Goal: Task Accomplishment & Management: Complete application form

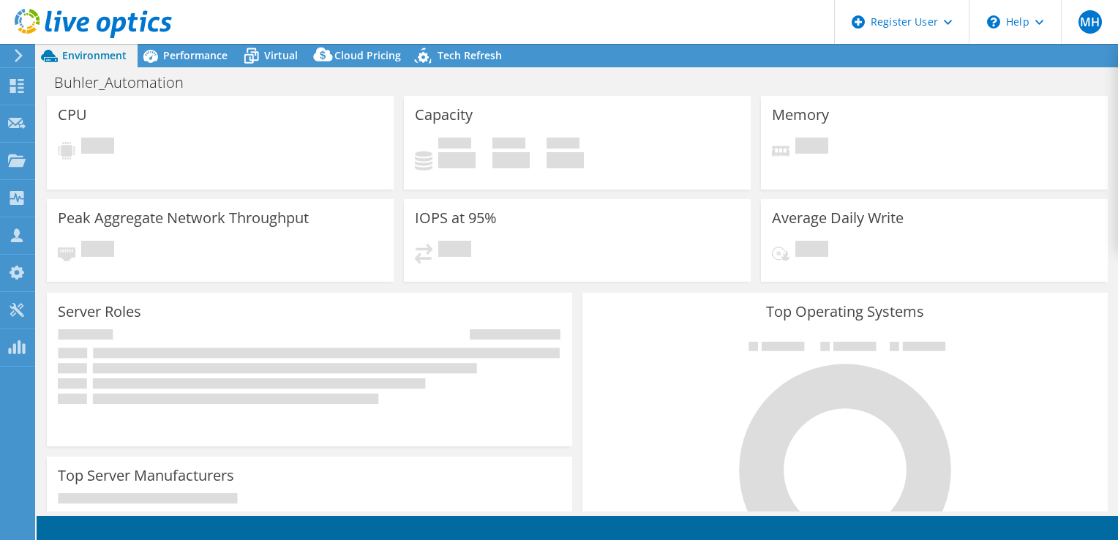
select select "USD"
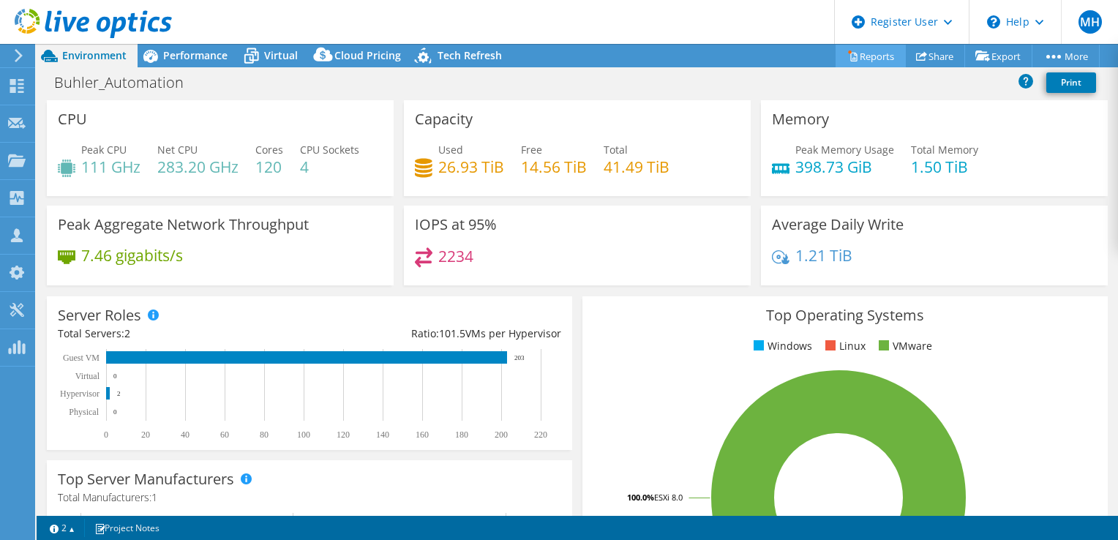
click at [865, 59] on link "Reports" at bounding box center [870, 56] width 70 height 23
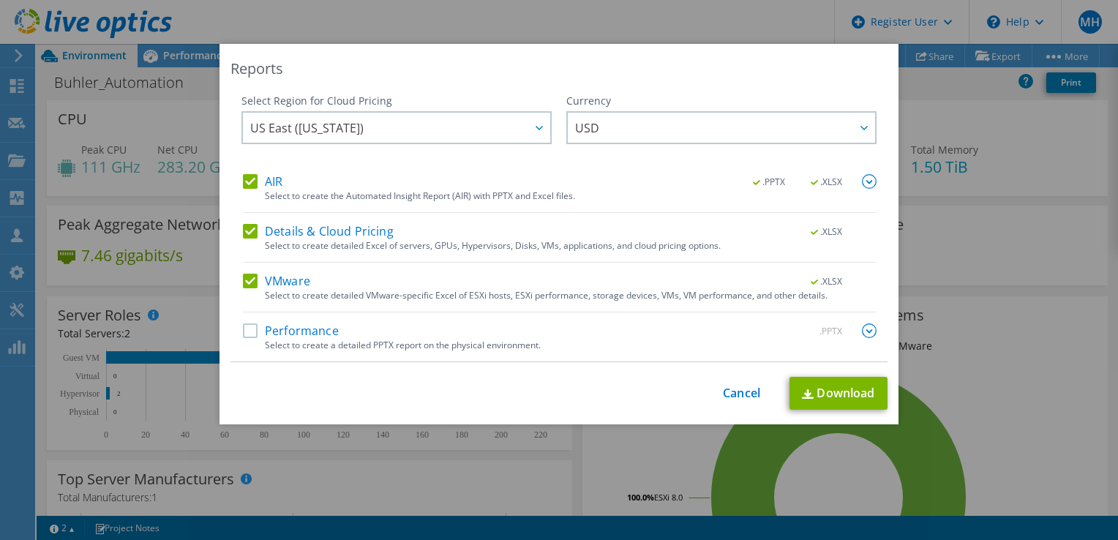
click at [243, 329] on label "Performance" at bounding box center [291, 330] width 96 height 15
click at [0, 0] on input "Performance" at bounding box center [0, 0] width 0 height 0
click at [805, 396] on img at bounding box center [808, 394] width 12 height 10
click at [729, 386] on link "Cancel" at bounding box center [741, 393] width 37 height 14
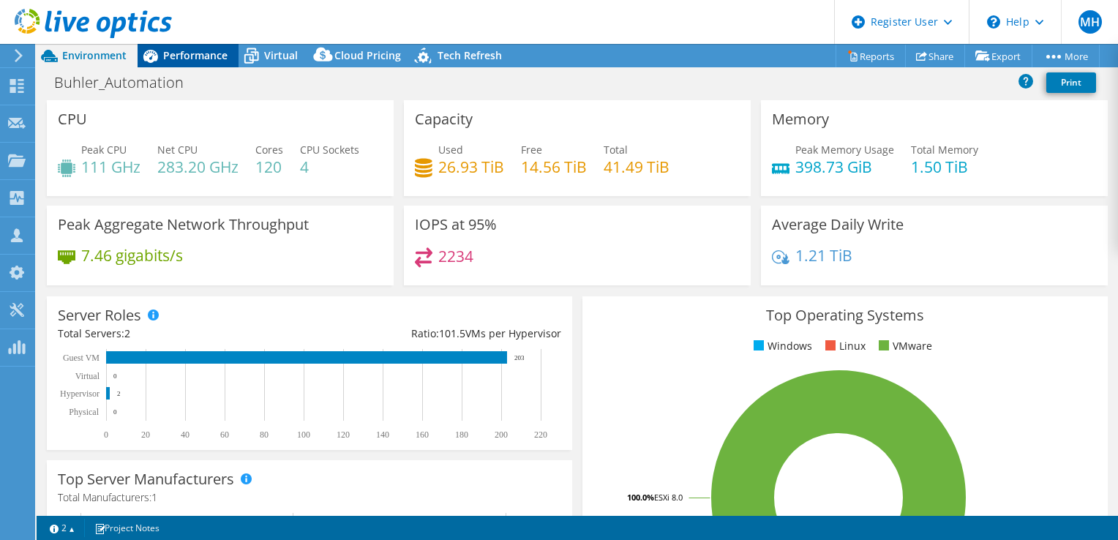
click at [196, 63] on div "Performance" at bounding box center [188, 55] width 101 height 23
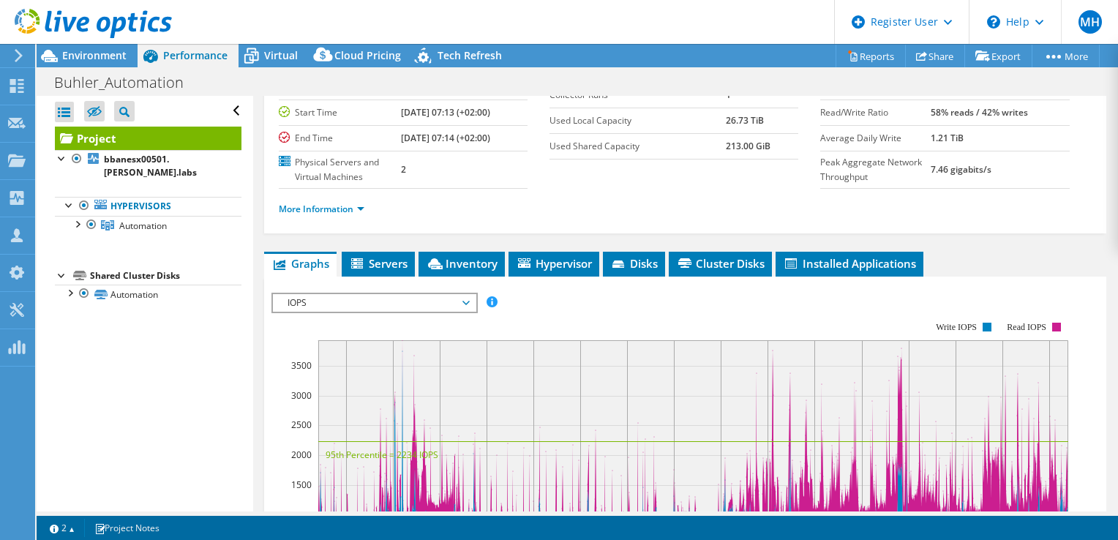
scroll to position [219, 0]
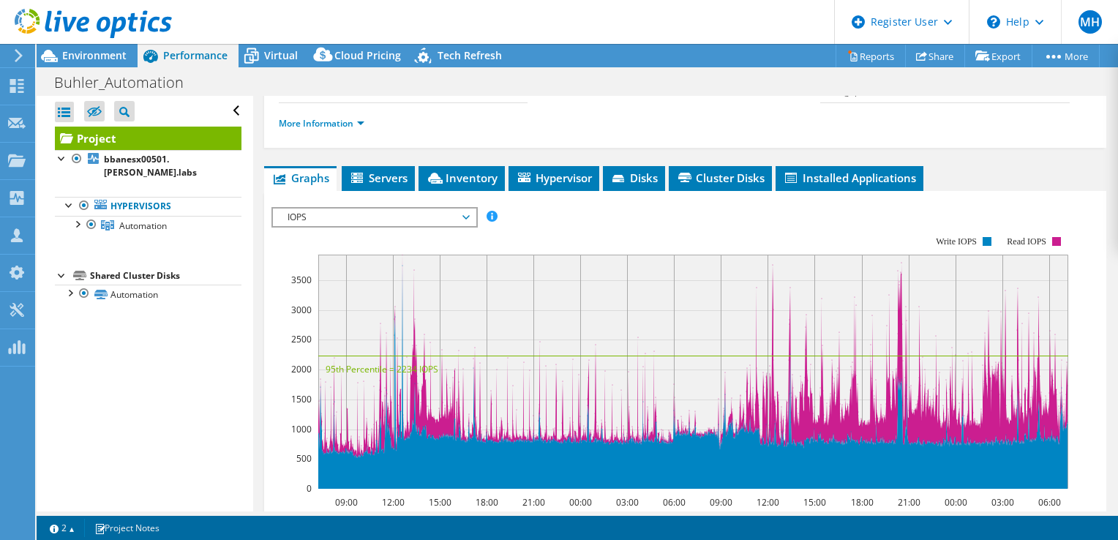
click at [378, 226] on span "IOPS" at bounding box center [374, 217] width 188 height 18
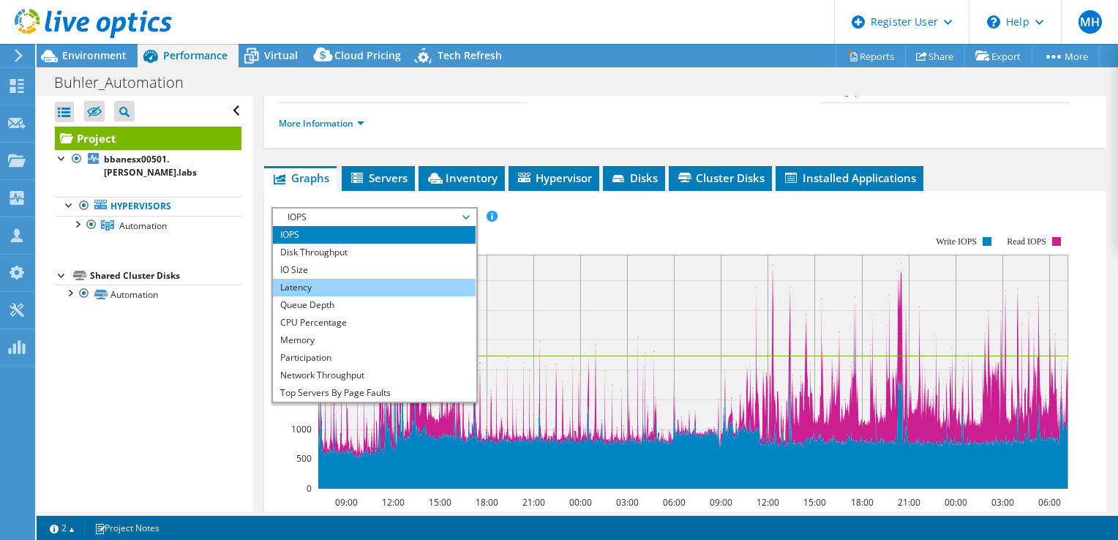
click at [324, 296] on li "Latency" at bounding box center [374, 288] width 203 height 18
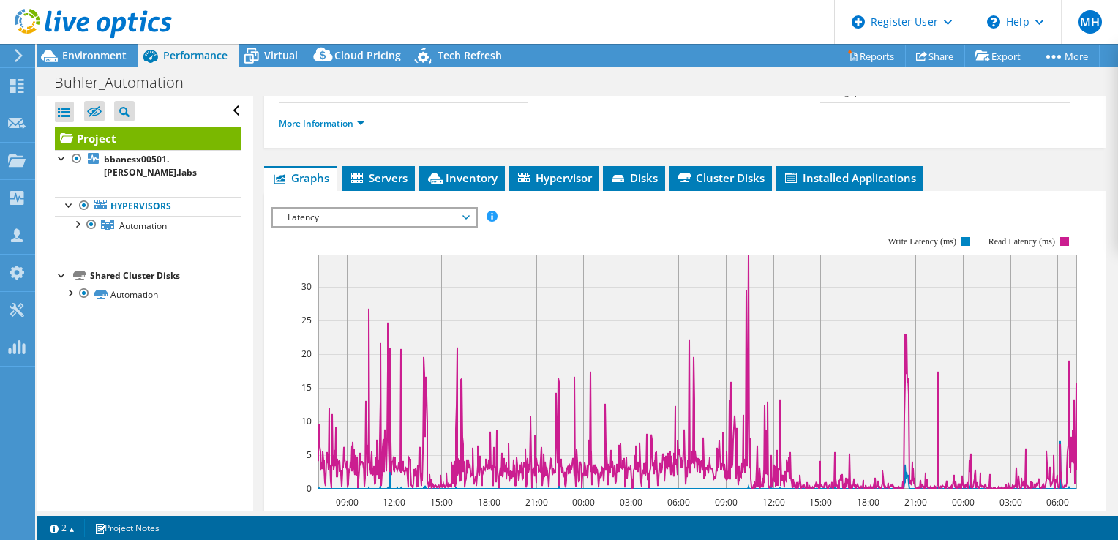
click at [361, 226] on span "Latency" at bounding box center [374, 217] width 188 height 18
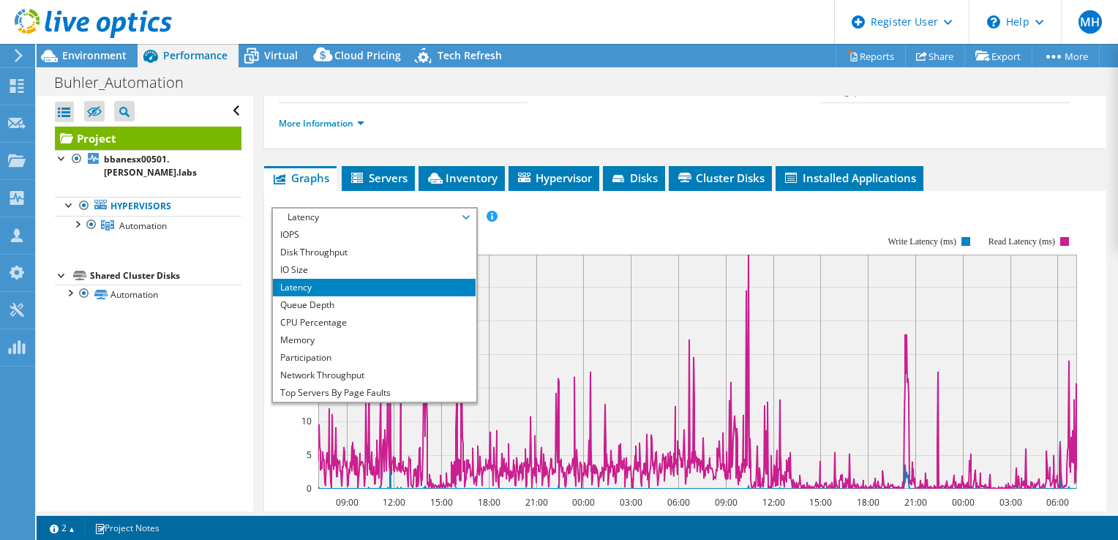
click at [361, 226] on span "Latency" at bounding box center [374, 217] width 188 height 18
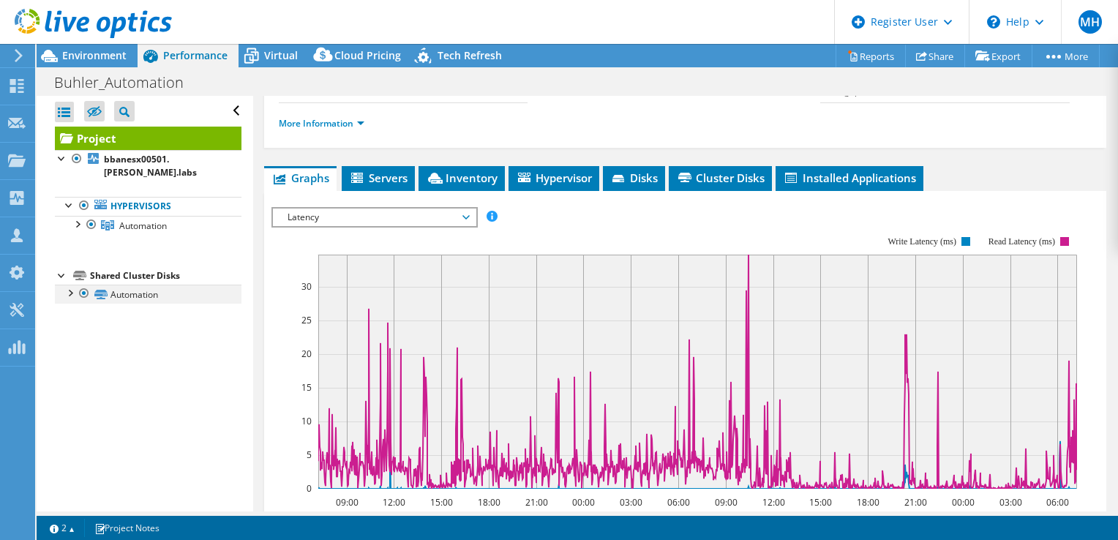
click at [66, 285] on div at bounding box center [69, 292] width 15 height 15
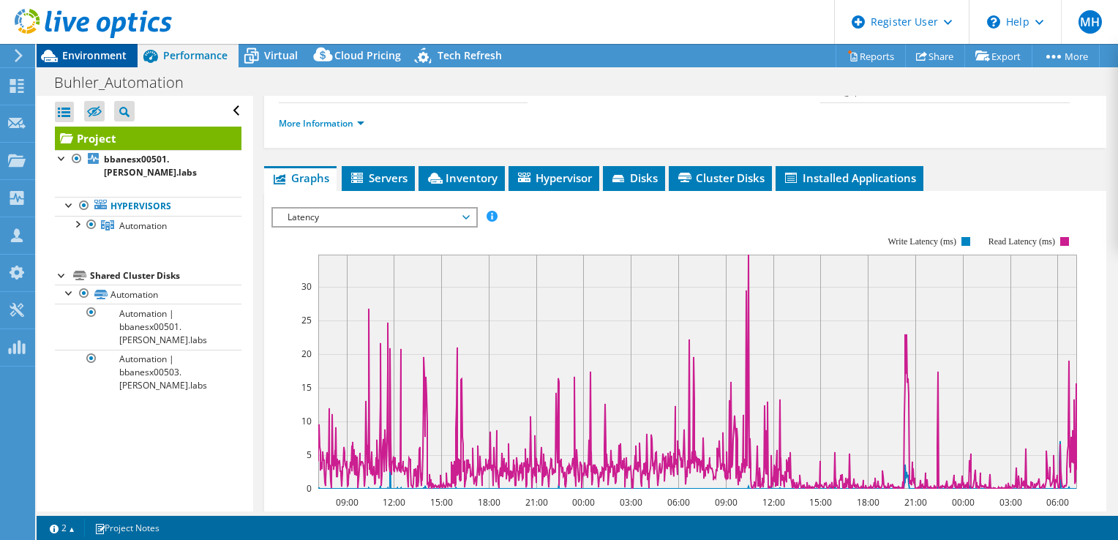
click at [105, 54] on span "Environment" at bounding box center [94, 55] width 64 height 14
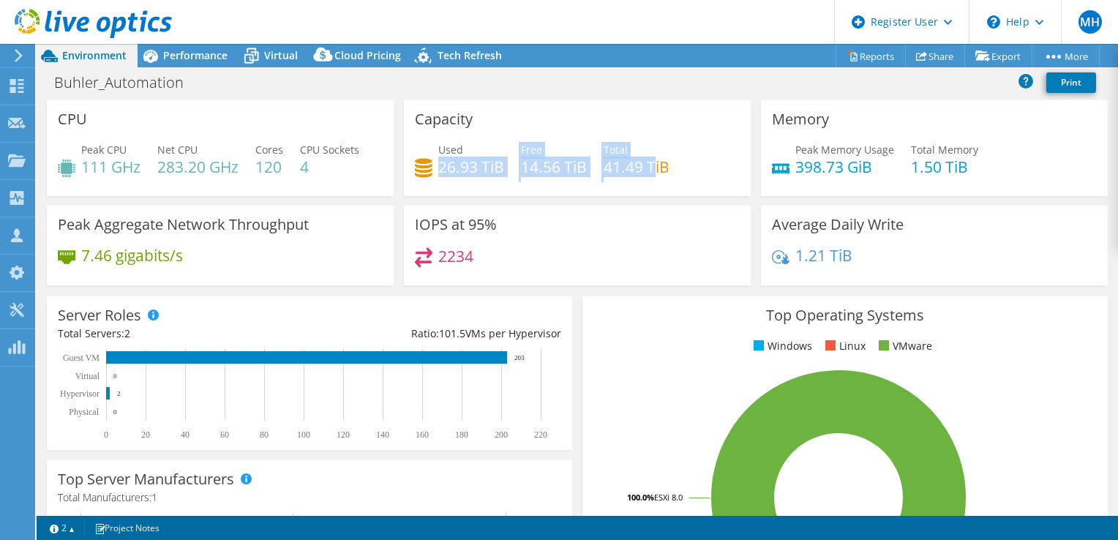
drag, startPoint x: 435, startPoint y: 165, endPoint x: 652, endPoint y: 168, distance: 217.3
click at [652, 168] on div "Used 26.93 TiB Free 14.56 TiB Total 41.49 TiB" at bounding box center [577, 166] width 325 height 48
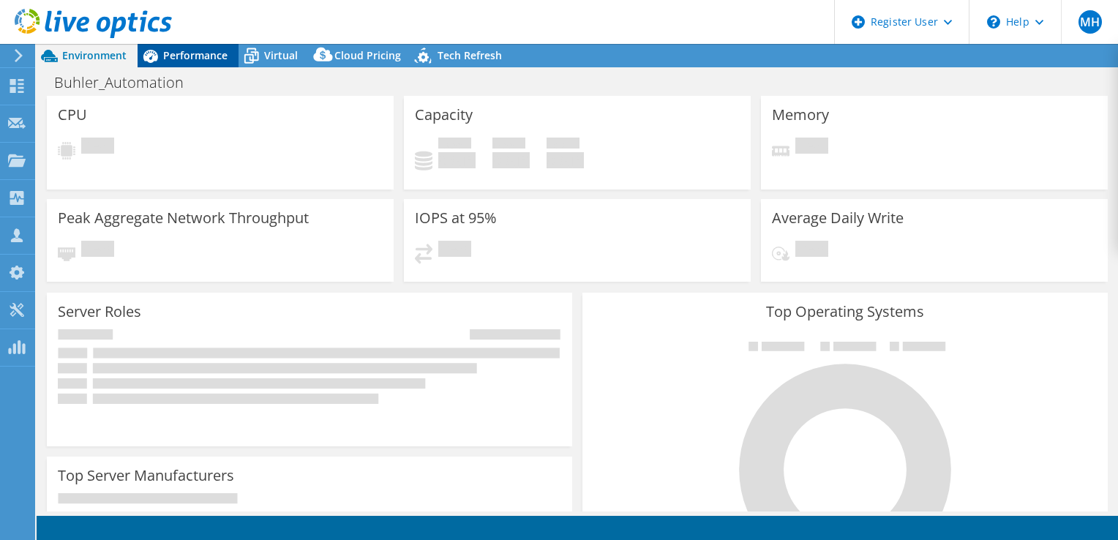
click at [185, 59] on span "Performance" at bounding box center [195, 55] width 64 height 14
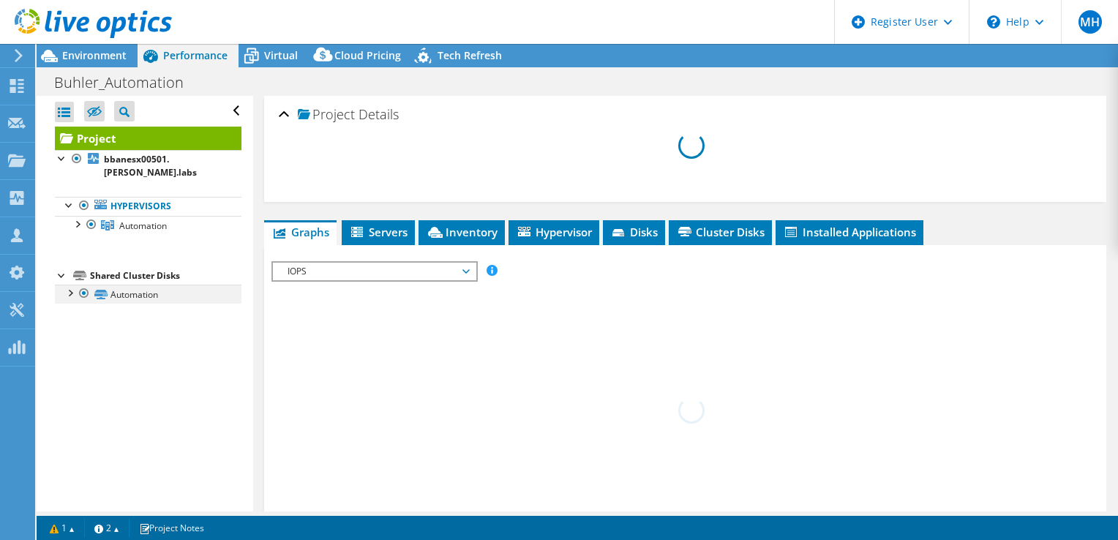
click at [69, 285] on div at bounding box center [69, 292] width 15 height 15
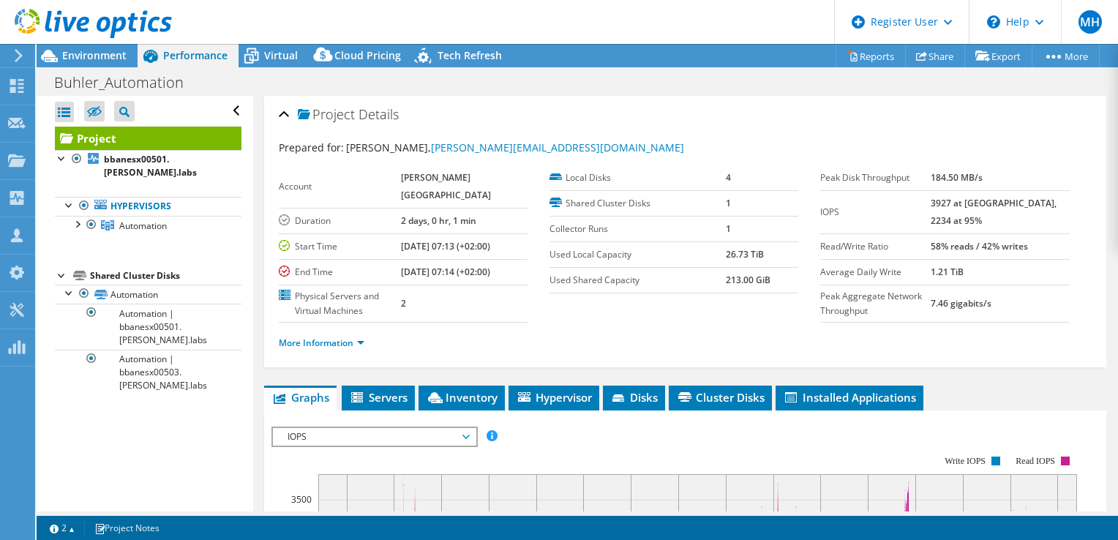
click at [78, 28] on use at bounding box center [93, 23] width 157 height 29
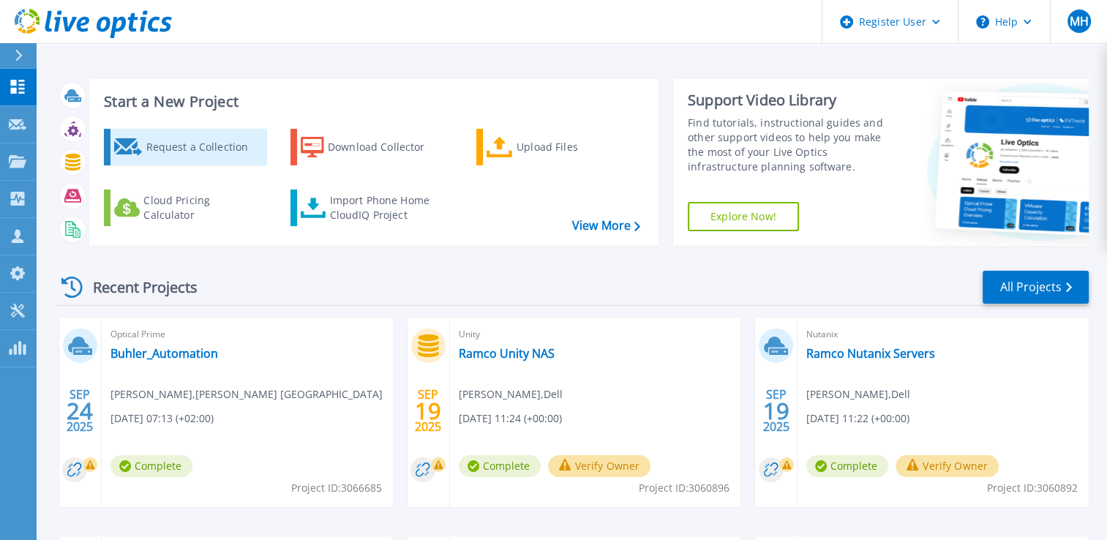
click at [125, 142] on icon at bounding box center [128, 147] width 29 height 18
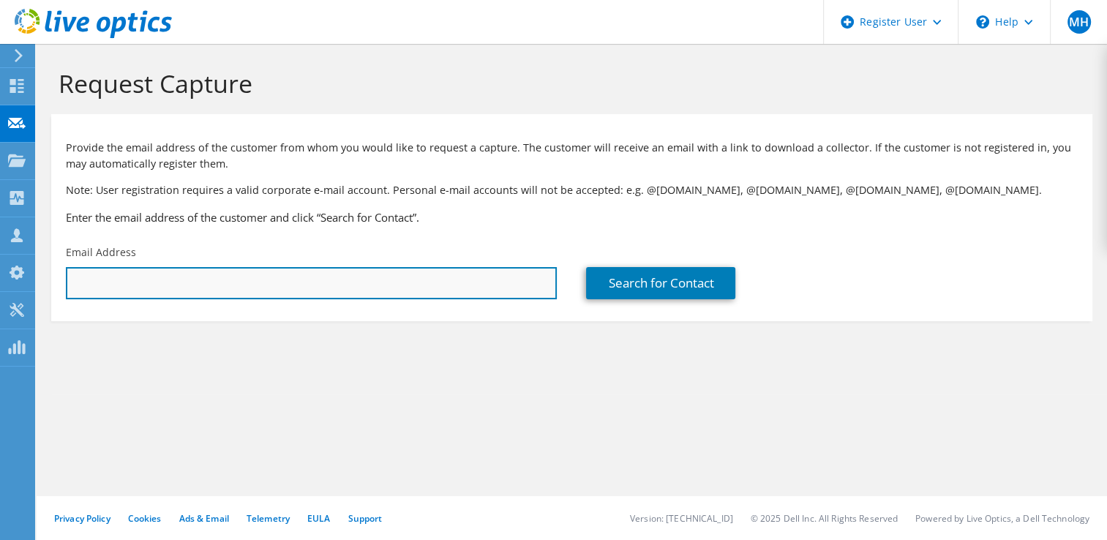
click at [282, 279] on input "text" at bounding box center [311, 283] width 491 height 32
type input "N"
click at [94, 286] on input "text" at bounding box center [311, 283] width 491 height 32
paste input "nagaraj.ds@buhlergroup.com"
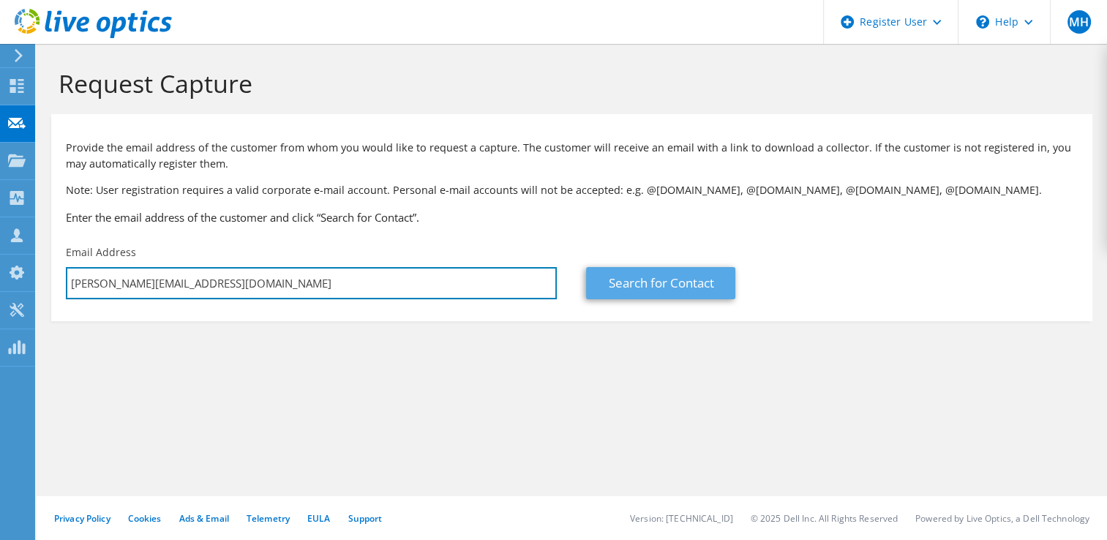
type input "nagaraj.ds@buhlergroup.com"
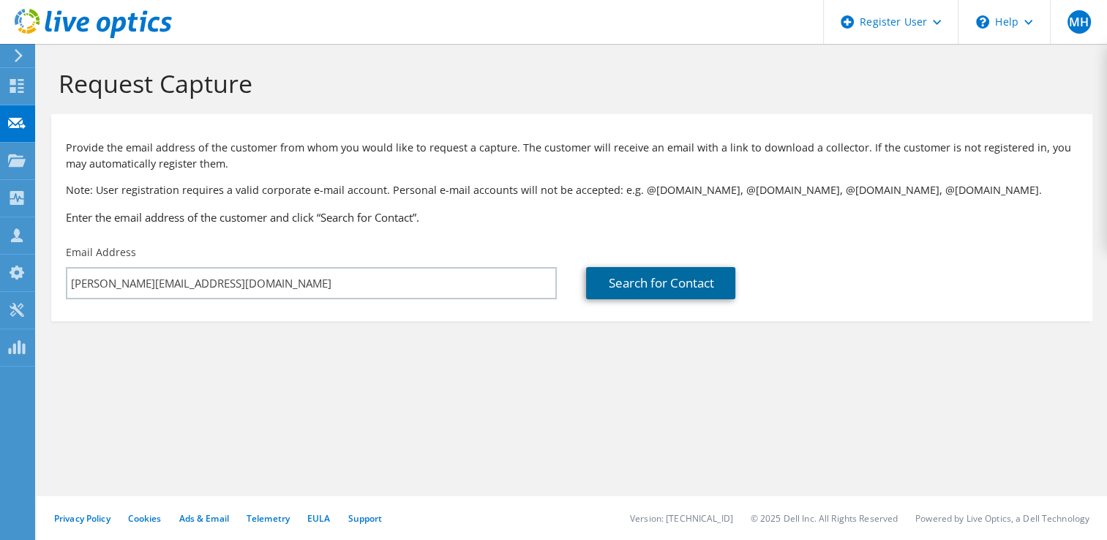
click at [661, 285] on link "Search for Contact" at bounding box center [660, 283] width 149 height 32
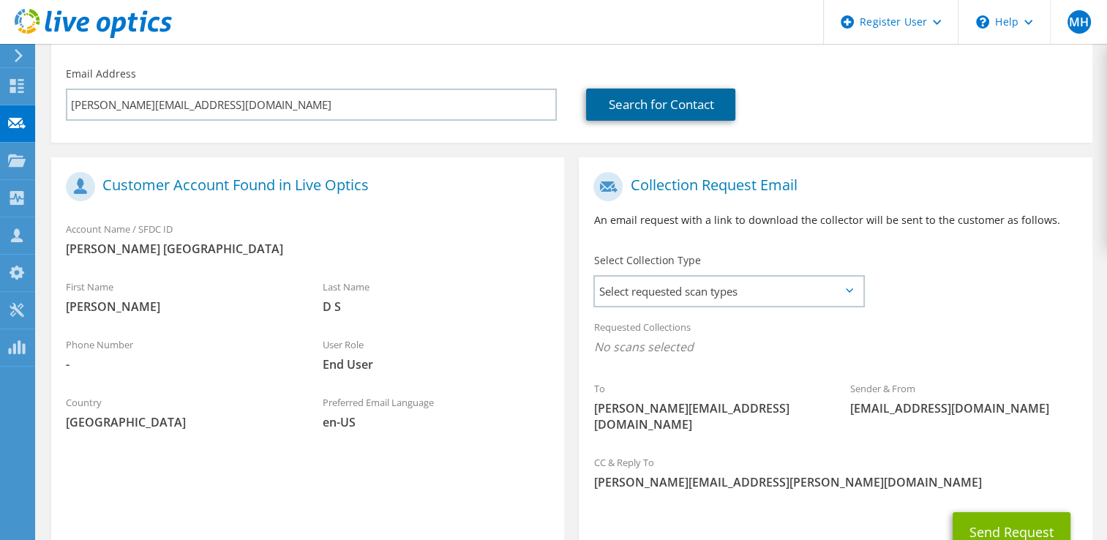
scroll to position [277, 0]
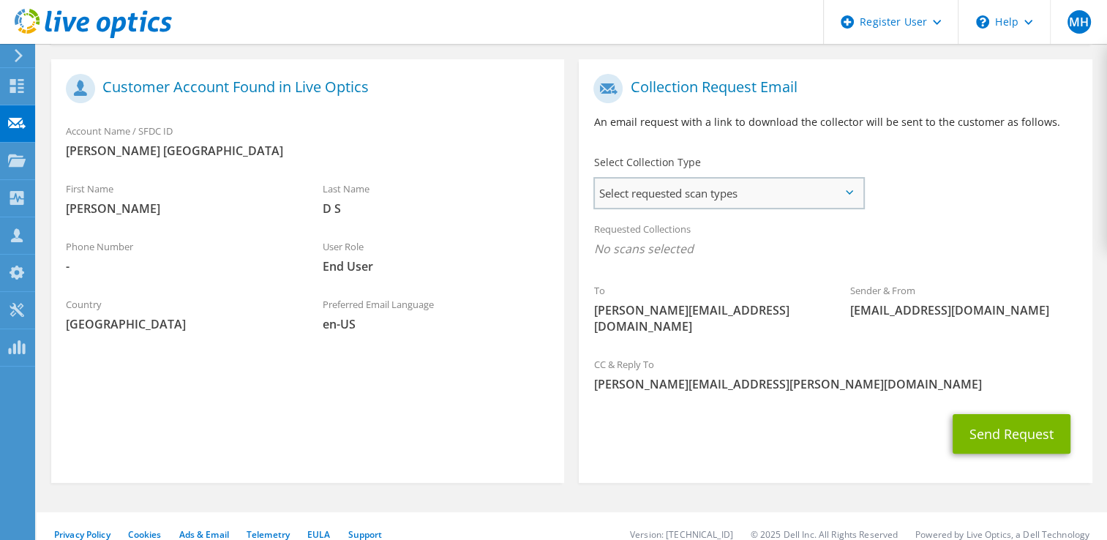
click at [636, 198] on span "Select requested scan types" at bounding box center [728, 193] width 267 height 29
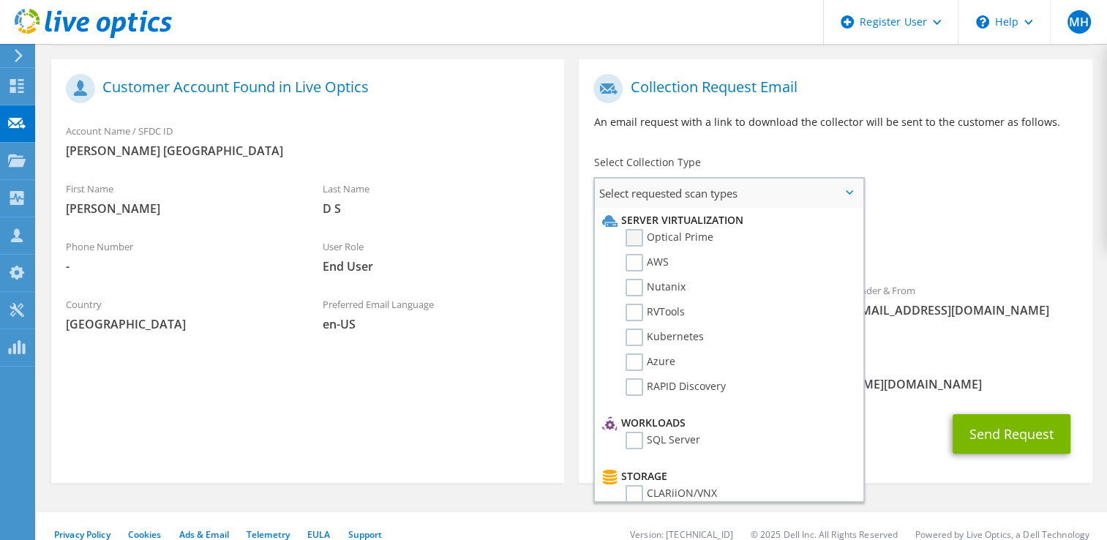
click at [637, 241] on label "Optical Prime" at bounding box center [669, 238] width 88 height 18
click at [0, 0] on input "Optical Prime" at bounding box center [0, 0] width 0 height 0
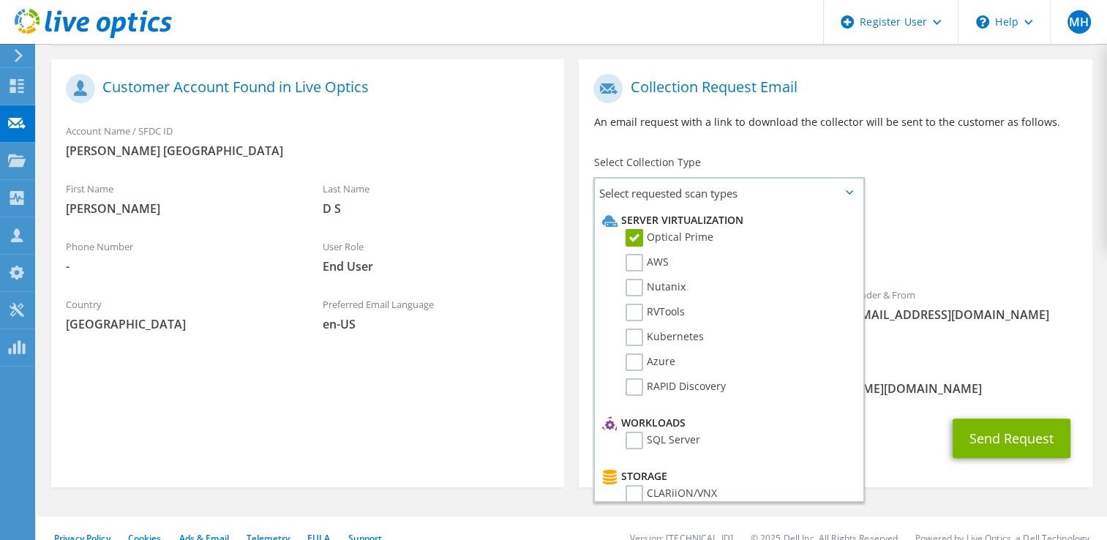
click at [1011, 189] on div "To nagaraj.ds@buhlergroup.com Sender & From liveoptics@liveoptics.com" at bounding box center [835, 210] width 513 height 287
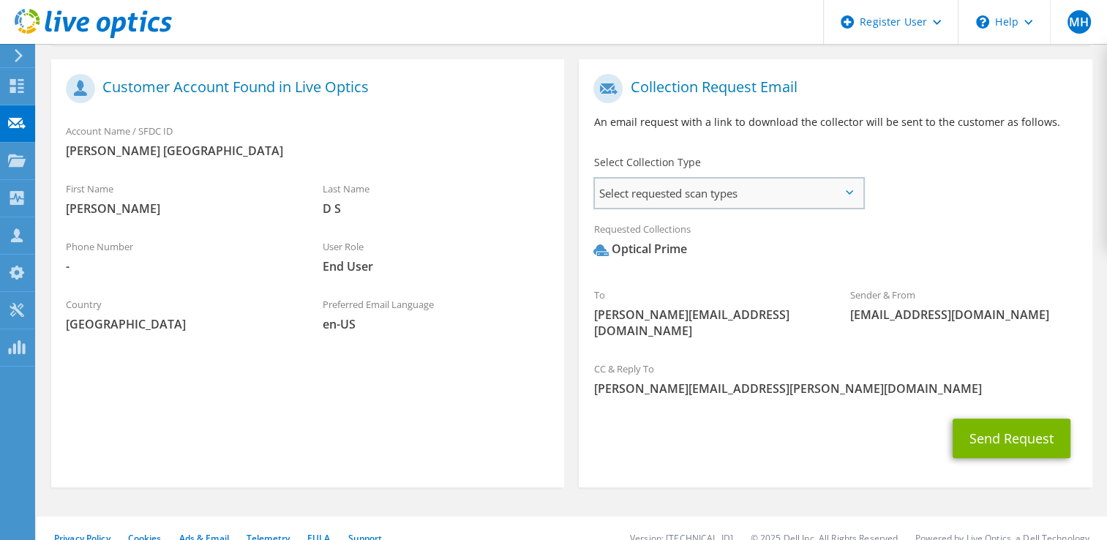
click at [691, 190] on span "Select requested scan types" at bounding box center [728, 193] width 267 height 29
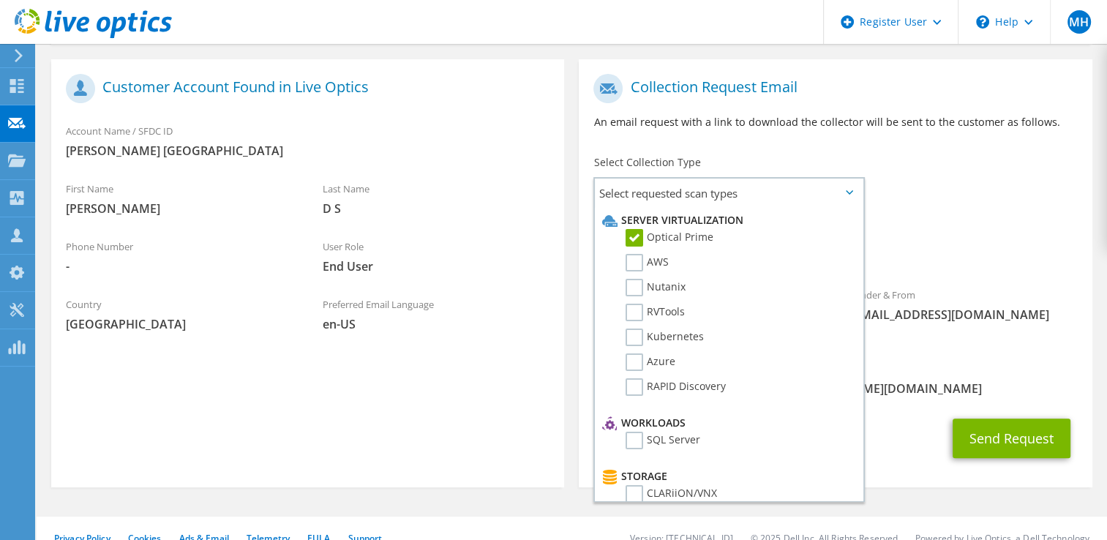
click at [942, 210] on div "To nagaraj.ds@buhlergroup.com Sender & From liveoptics@liveoptics.com" at bounding box center [835, 210] width 513 height 287
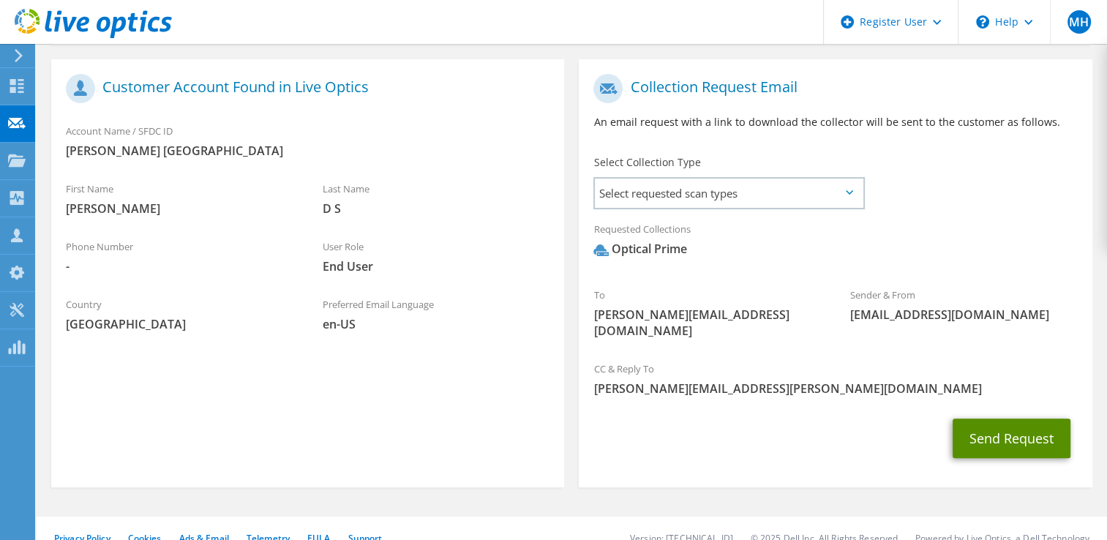
click at [974, 418] on button "Send Request" at bounding box center [1012, 438] width 118 height 40
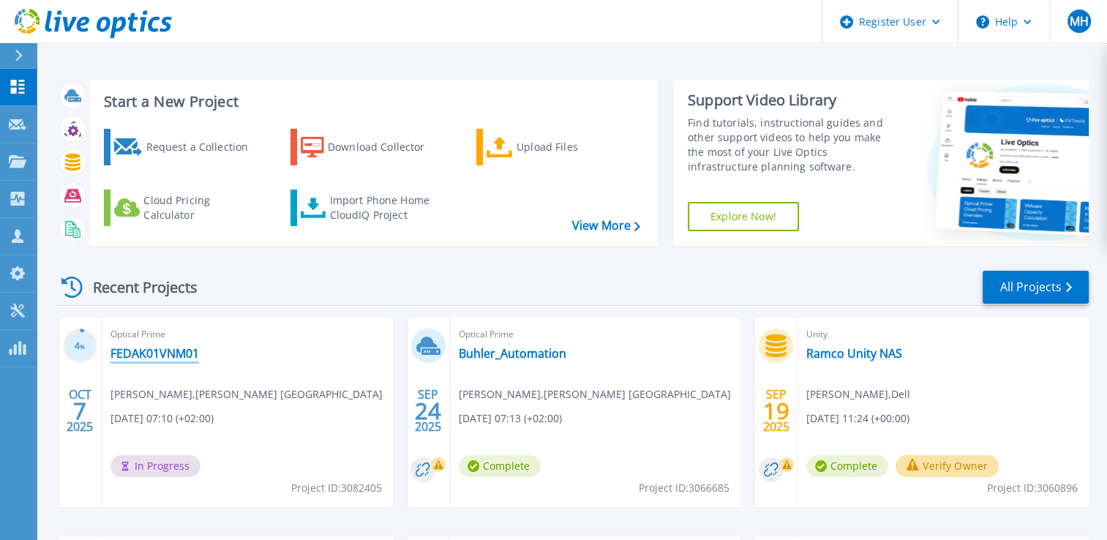
click at [155, 356] on link "FEDAK01VNM01" at bounding box center [154, 353] width 89 height 15
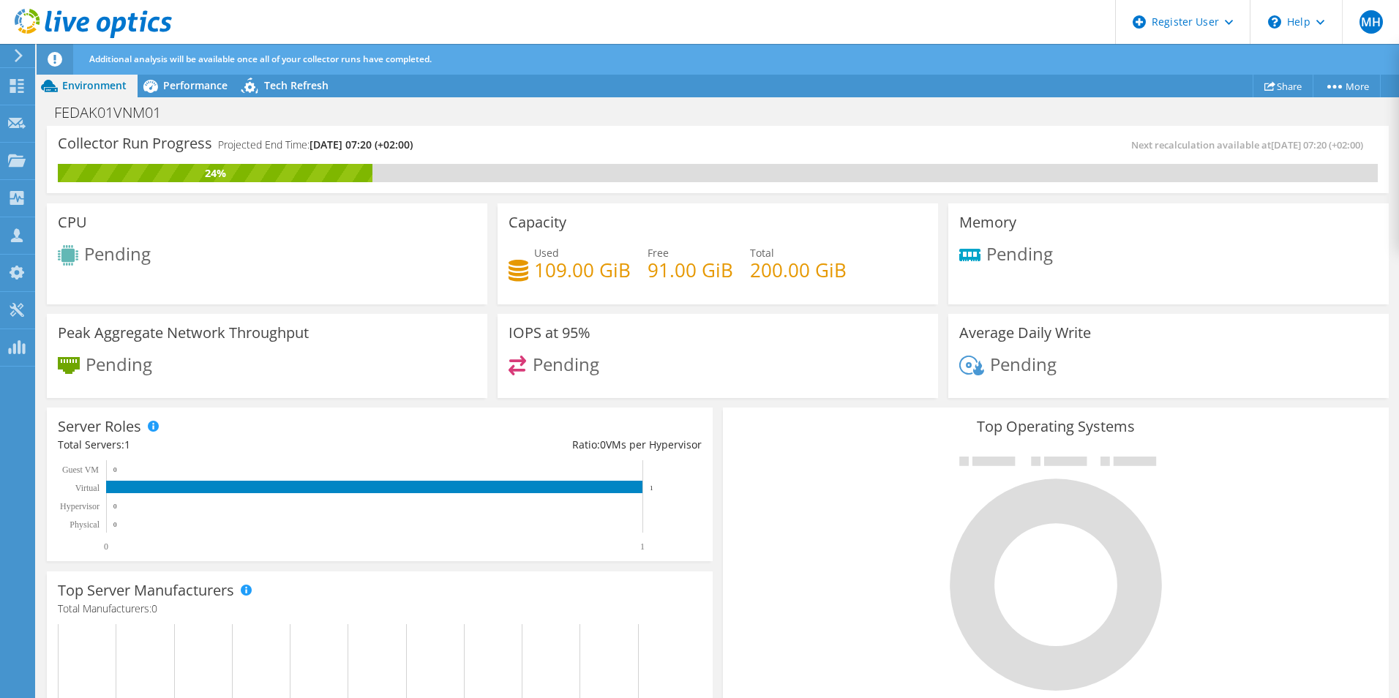
scroll to position [146, 0]
click at [665, 346] on div "IOPS at 95% Pending" at bounding box center [717, 356] width 440 height 85
click at [157, 79] on icon at bounding box center [151, 86] width 26 height 26
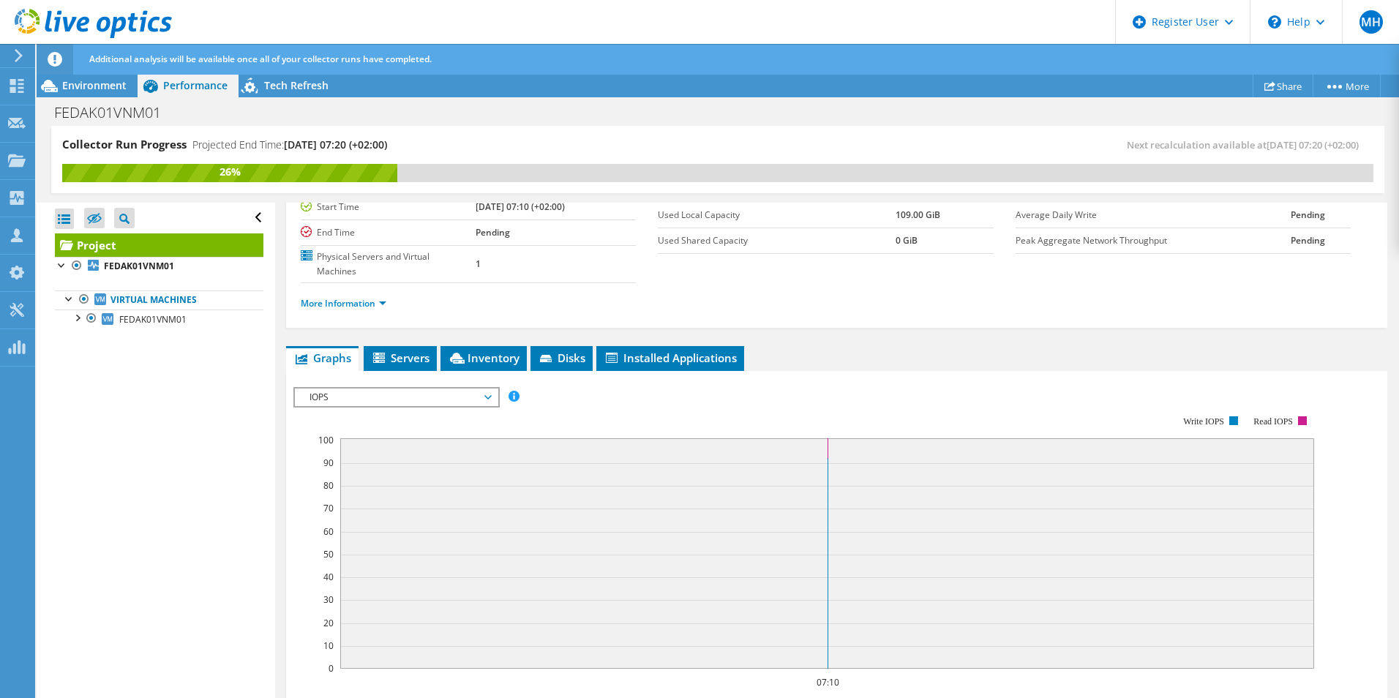
click at [351, 388] on span "IOPS" at bounding box center [396, 397] width 188 height 18
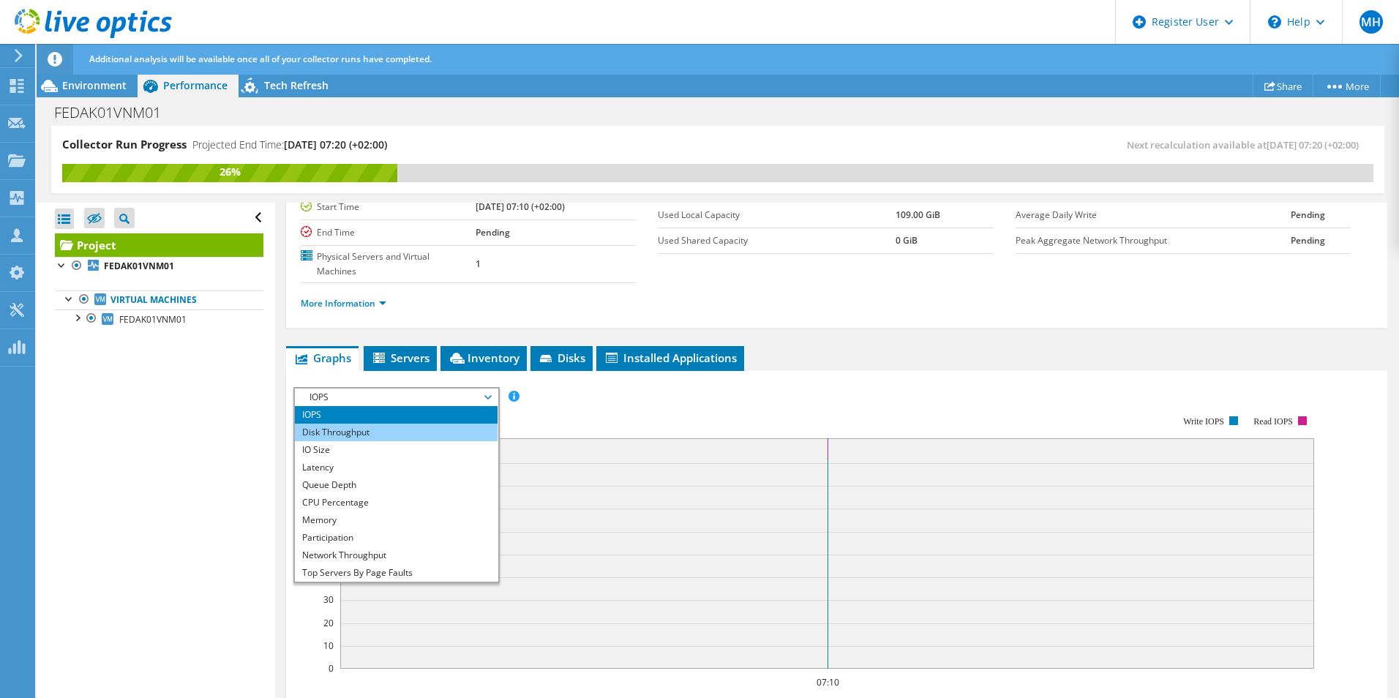
click at [345, 424] on li "Disk Throughput" at bounding box center [396, 433] width 203 height 18
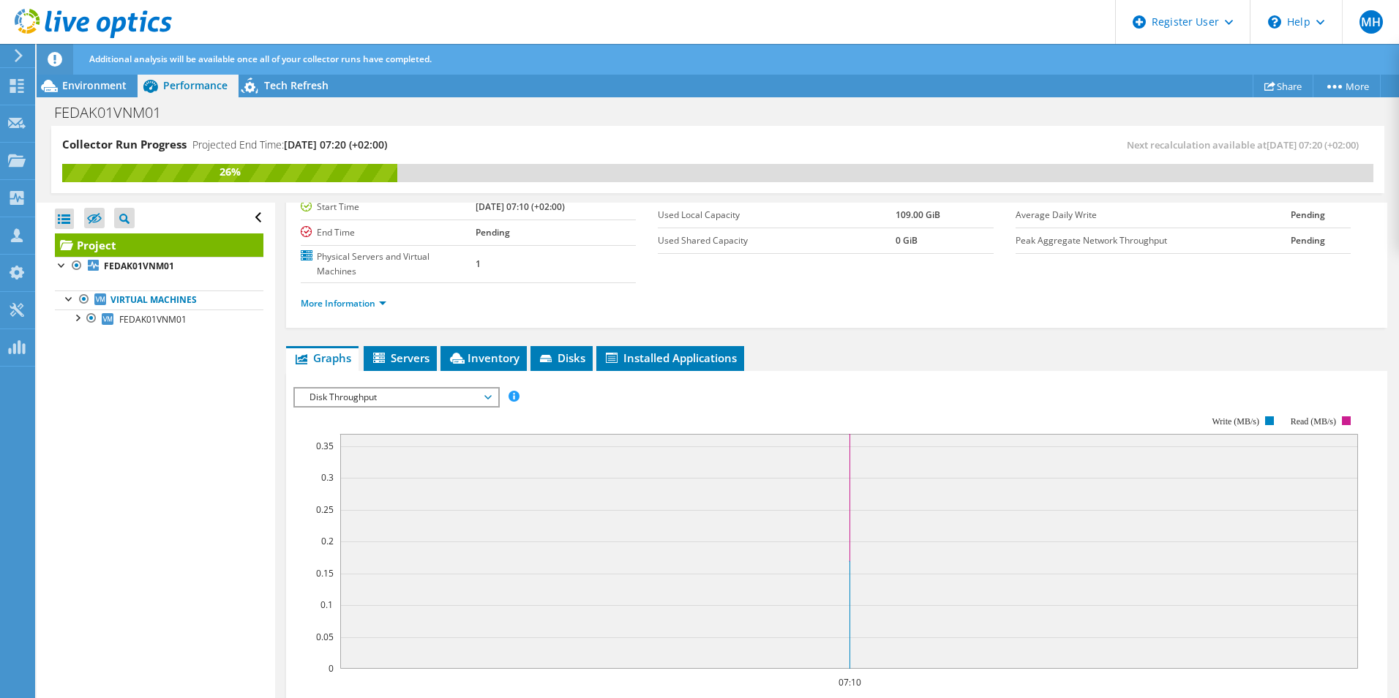
click at [350, 388] on span "Disk Throughput" at bounding box center [396, 397] width 188 height 18
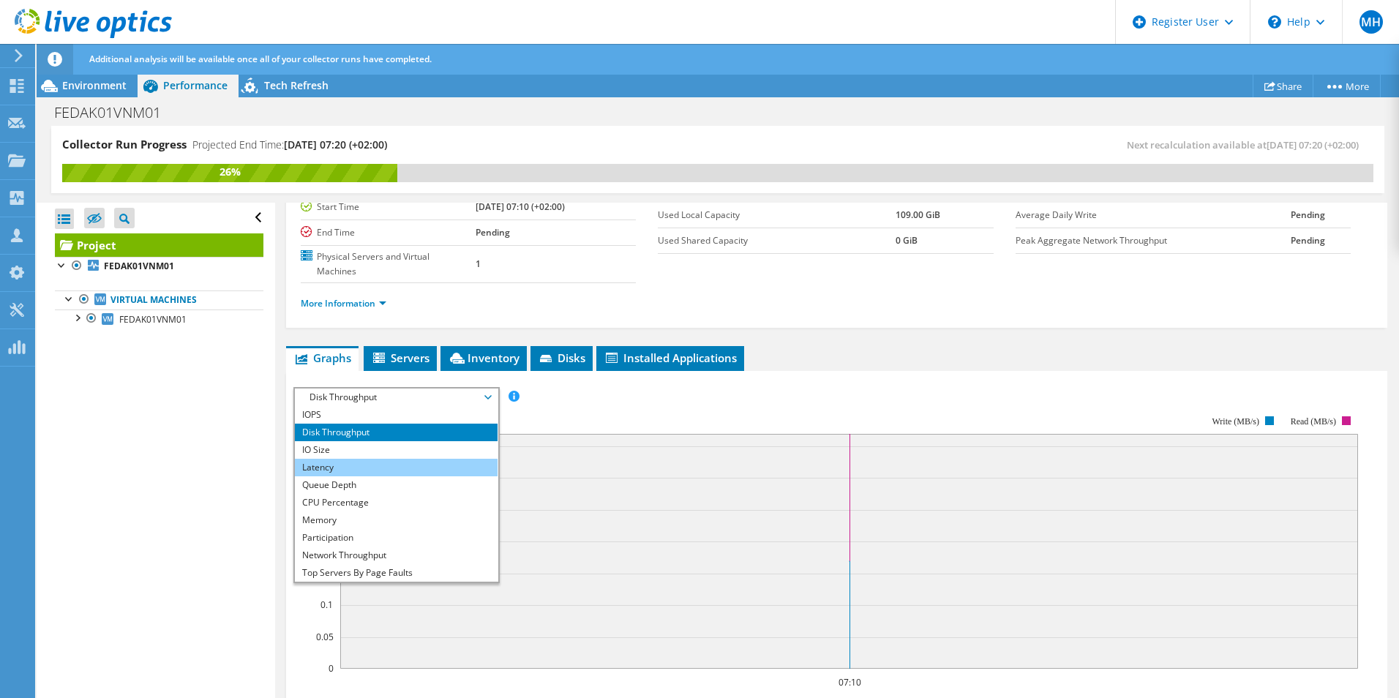
click at [344, 459] on li "Latency" at bounding box center [396, 468] width 203 height 18
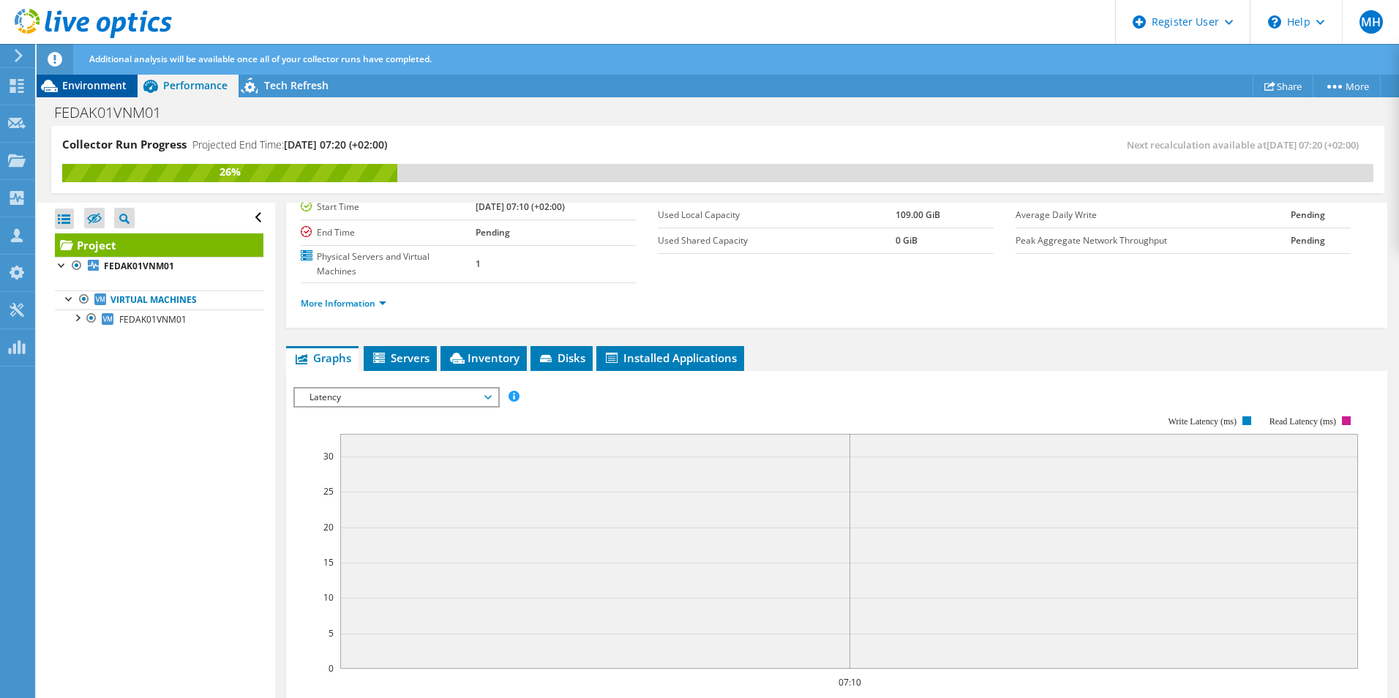
click at [114, 81] on span "Environment" at bounding box center [94, 85] width 64 height 14
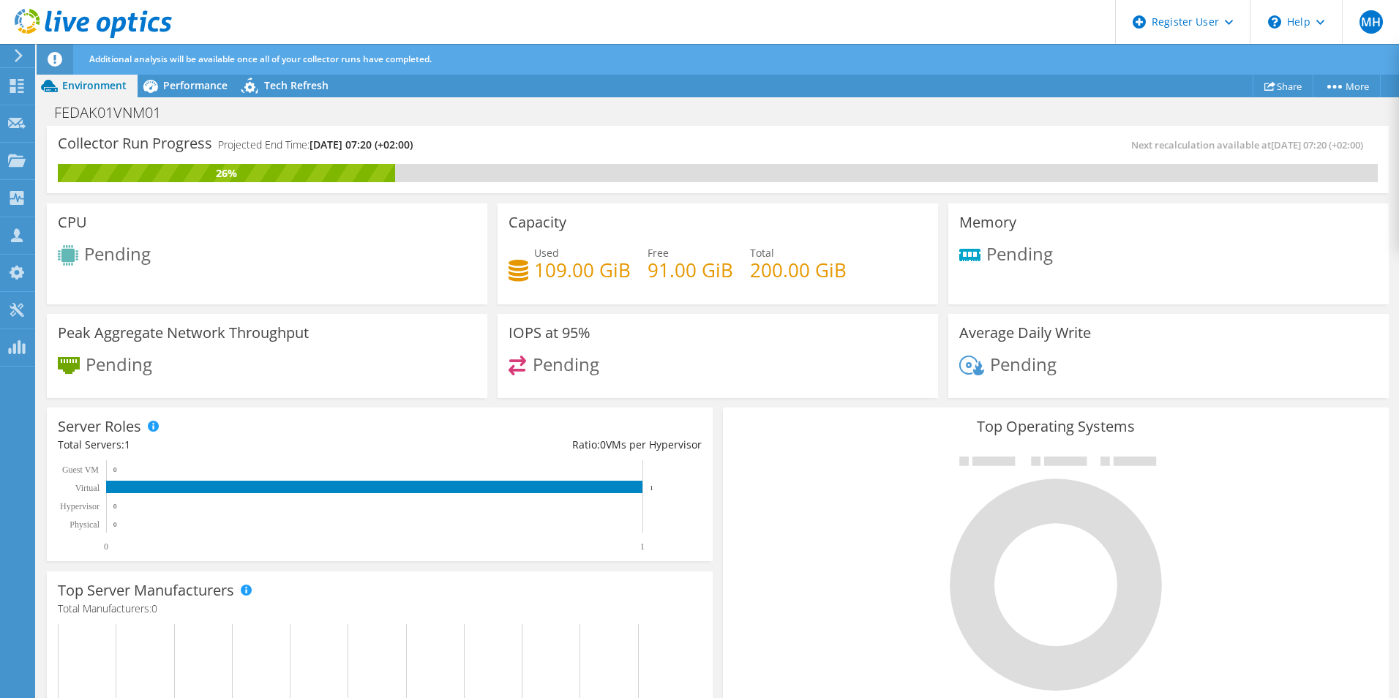
click at [557, 292] on div "Used 109.00 GiB Free 91.00 GiB Total 200.00 GiB" at bounding box center [717, 269] width 418 height 48
click at [180, 88] on span "Performance" at bounding box center [195, 85] width 64 height 14
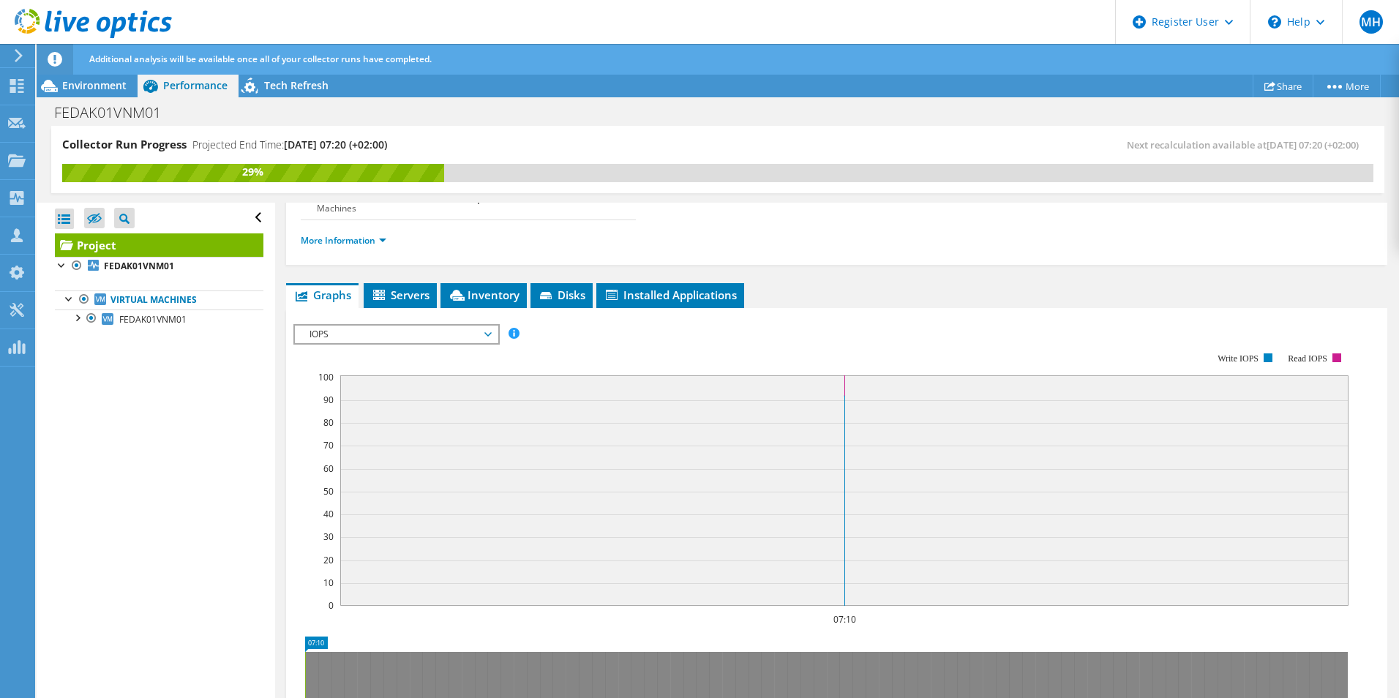
scroll to position [146, 0]
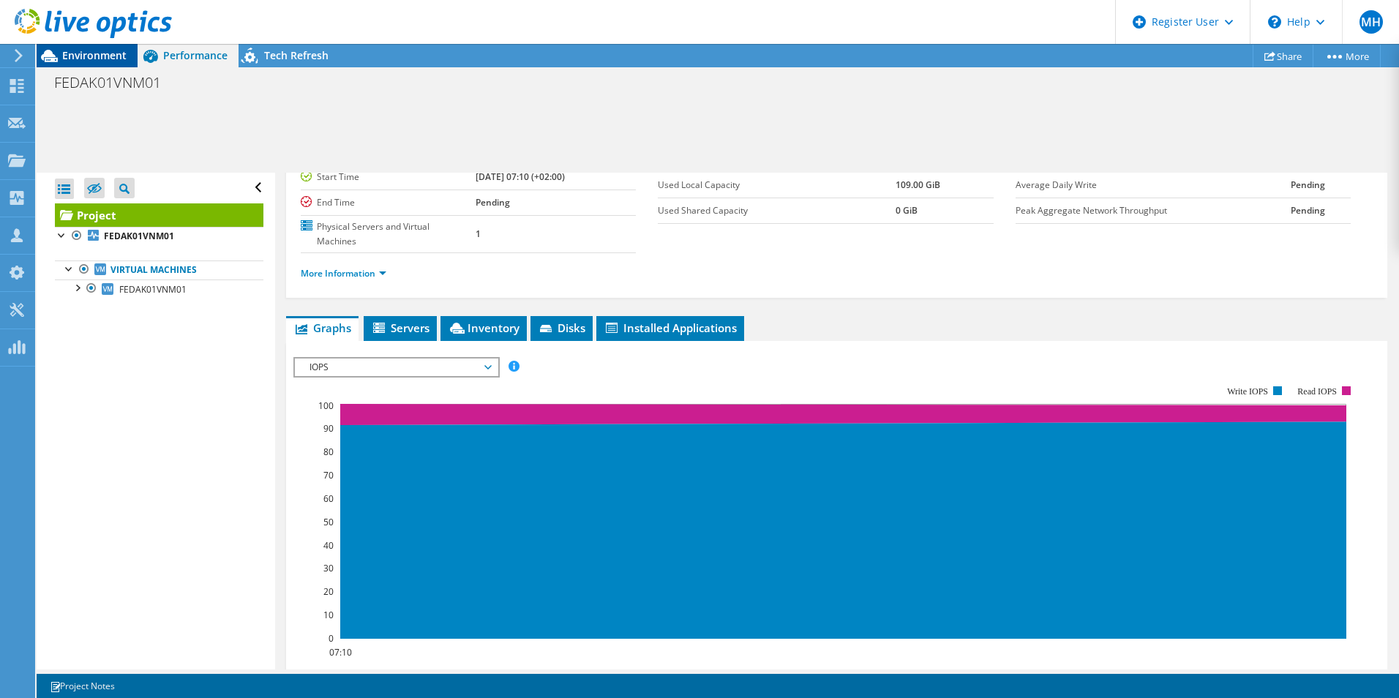
click at [83, 47] on div at bounding box center [86, 24] width 172 height 49
click at [89, 53] on span "Environment" at bounding box center [94, 55] width 64 height 14
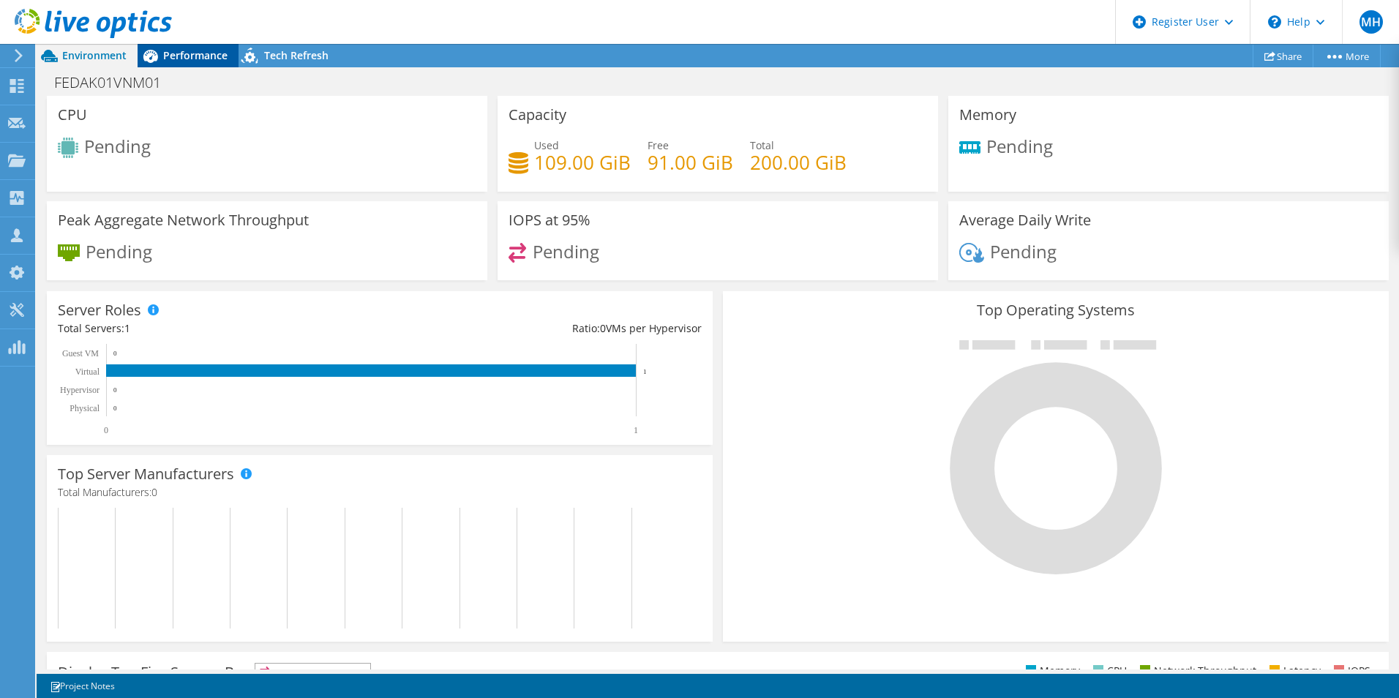
click at [192, 58] on span "Performance" at bounding box center [195, 55] width 64 height 14
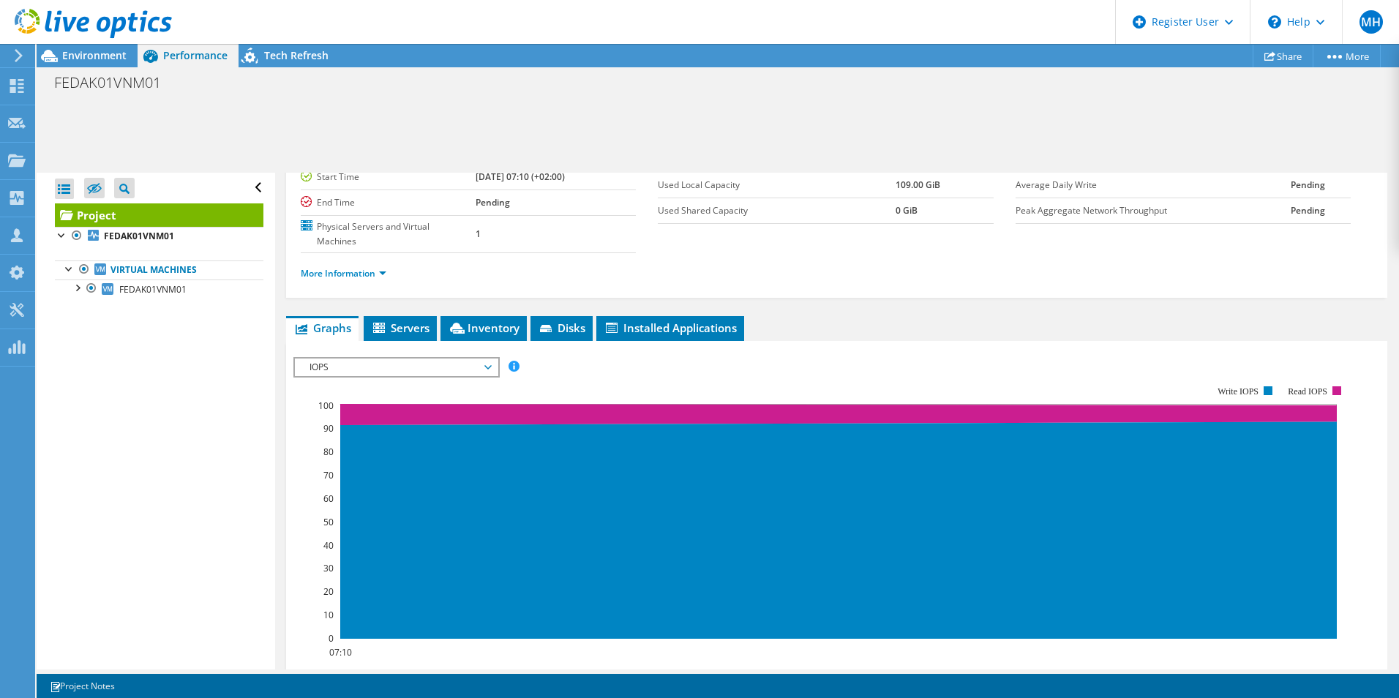
click at [406, 350] on div "IOPS Disk Throughput IO Size Latency Queue Depth CPU Percentage Memory Page Fau…" at bounding box center [836, 603] width 1086 height 507
drag, startPoint x: 398, startPoint y: 339, endPoint x: 394, endPoint y: 352, distance: 13.9
click at [398, 358] on span "IOPS" at bounding box center [396, 367] width 188 height 18
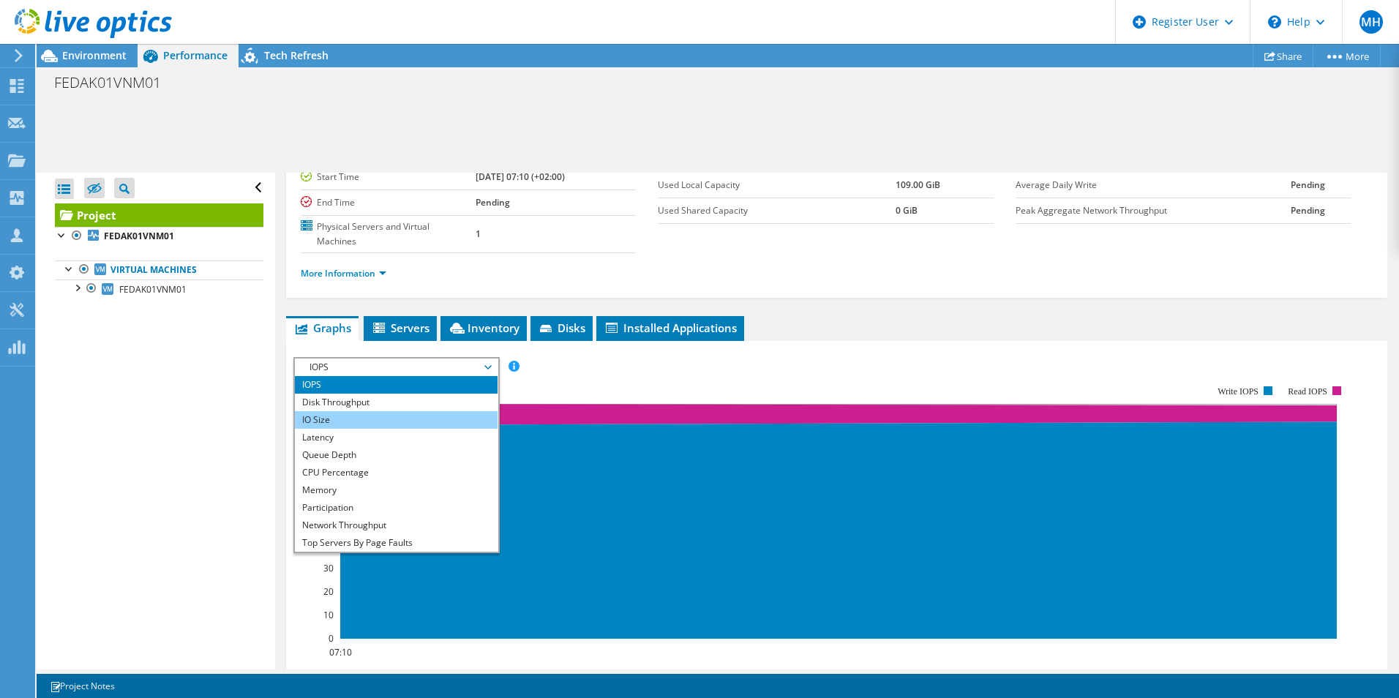
click at [350, 411] on li "IO Size" at bounding box center [396, 420] width 203 height 18
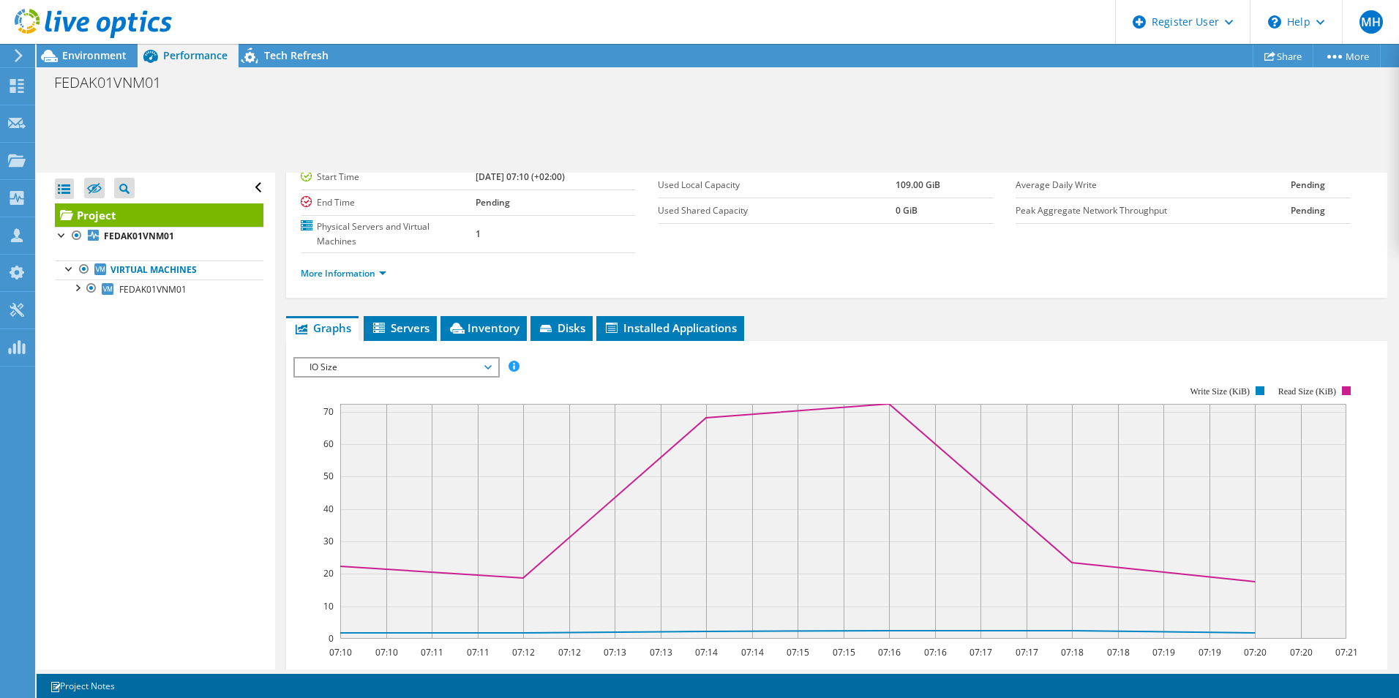
click at [360, 358] on span "IO Size" at bounding box center [396, 367] width 188 height 18
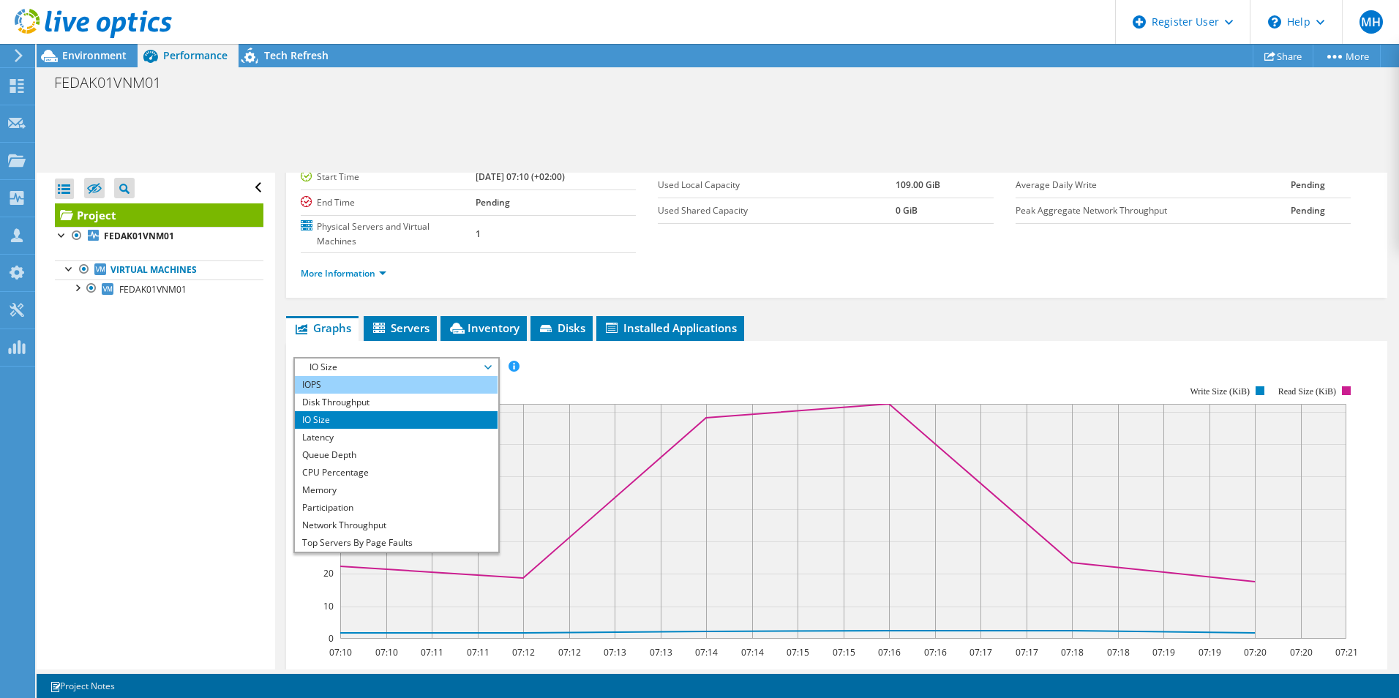
click at [355, 376] on li "IOPS" at bounding box center [396, 385] width 203 height 18
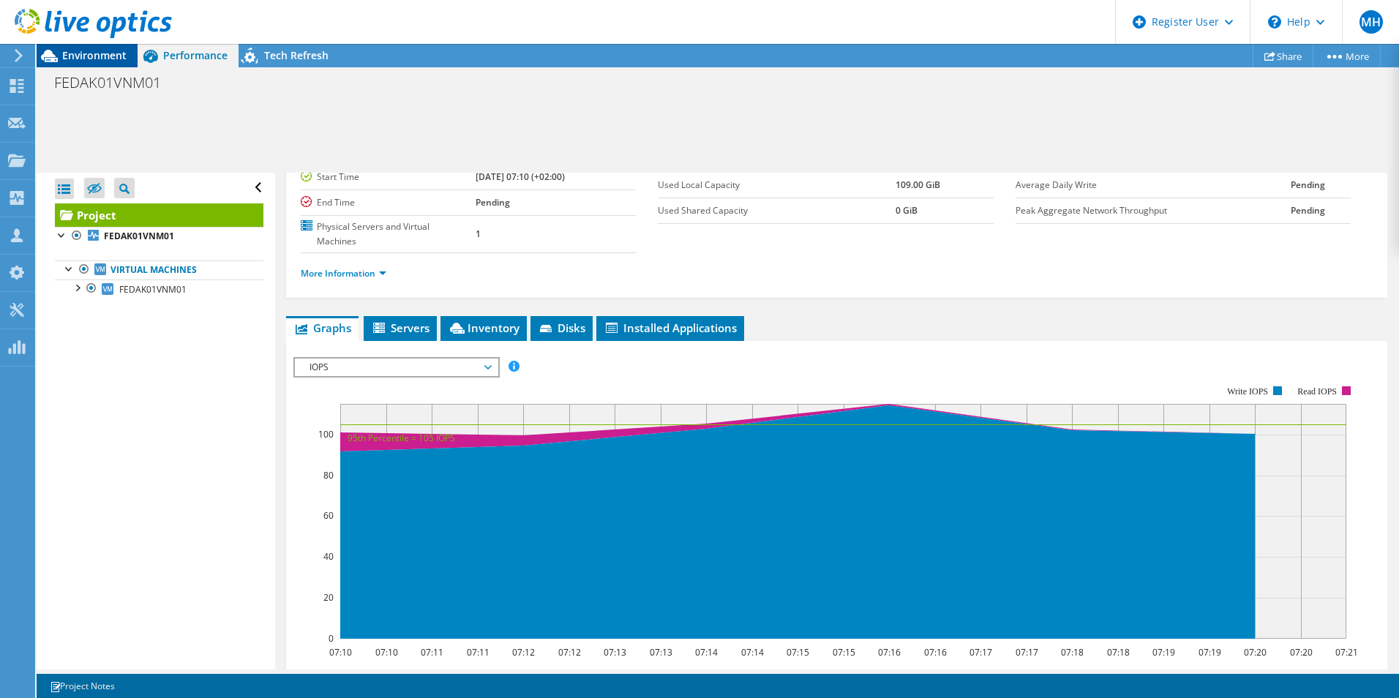
click at [86, 56] on span "Environment" at bounding box center [94, 55] width 64 height 14
